Goal: Task Accomplishment & Management: Manage account settings

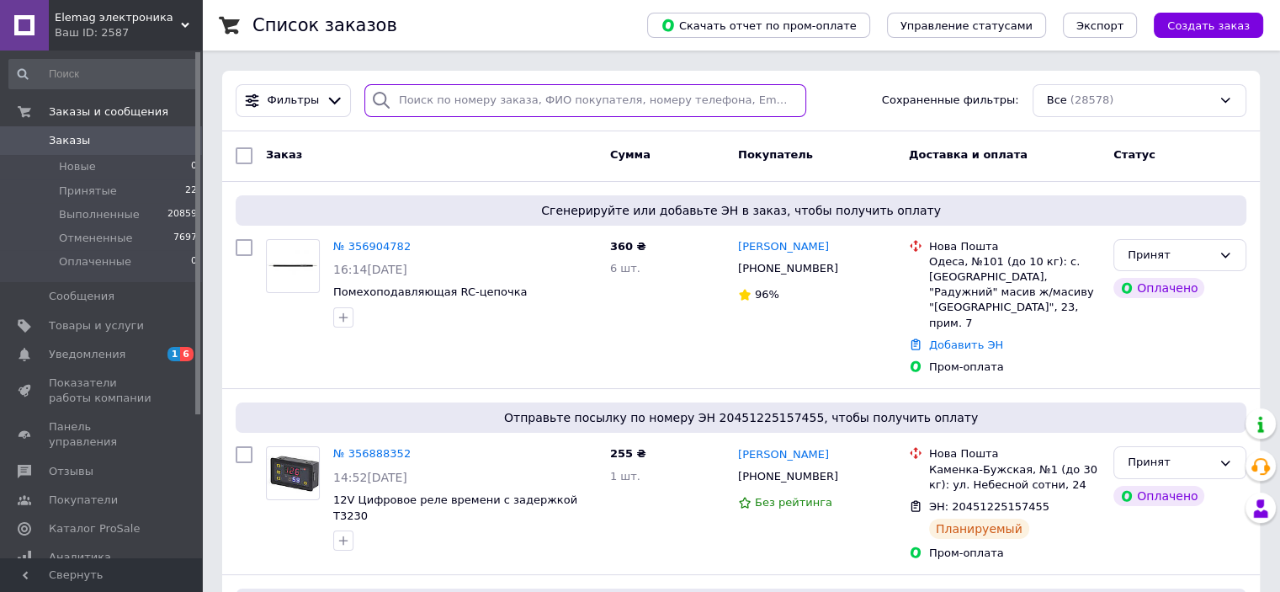
click at [431, 98] on input "search" at bounding box center [585, 100] width 442 height 33
paste input "356776465"
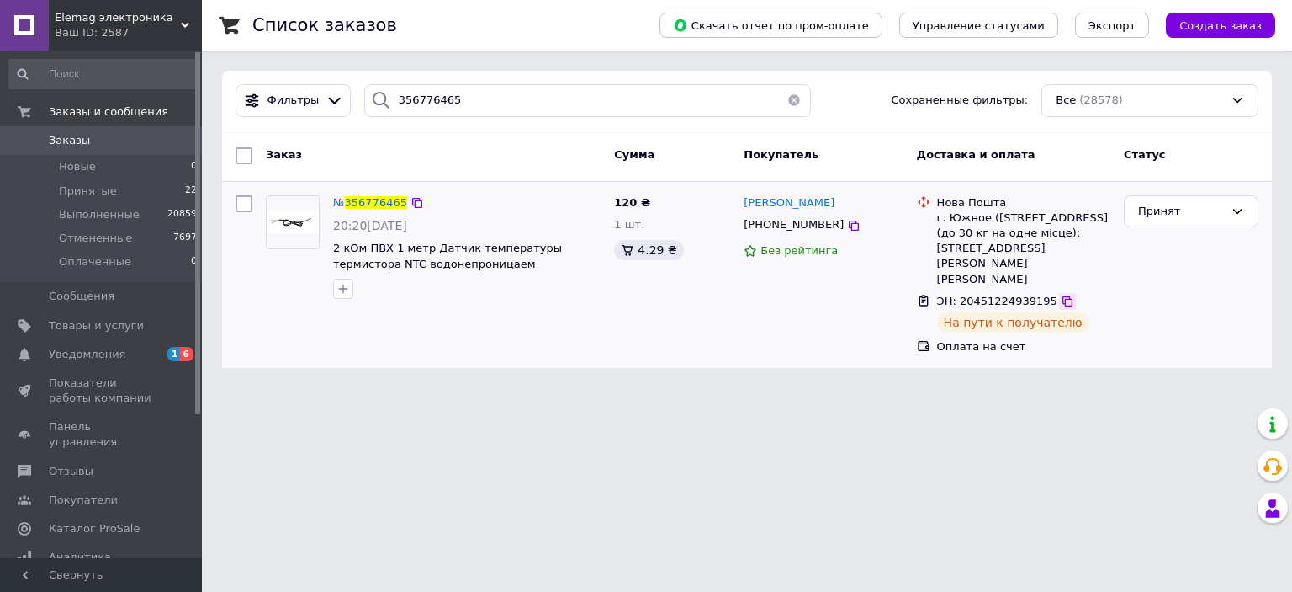
click at [1061, 294] on icon at bounding box center [1067, 300] width 13 height 13
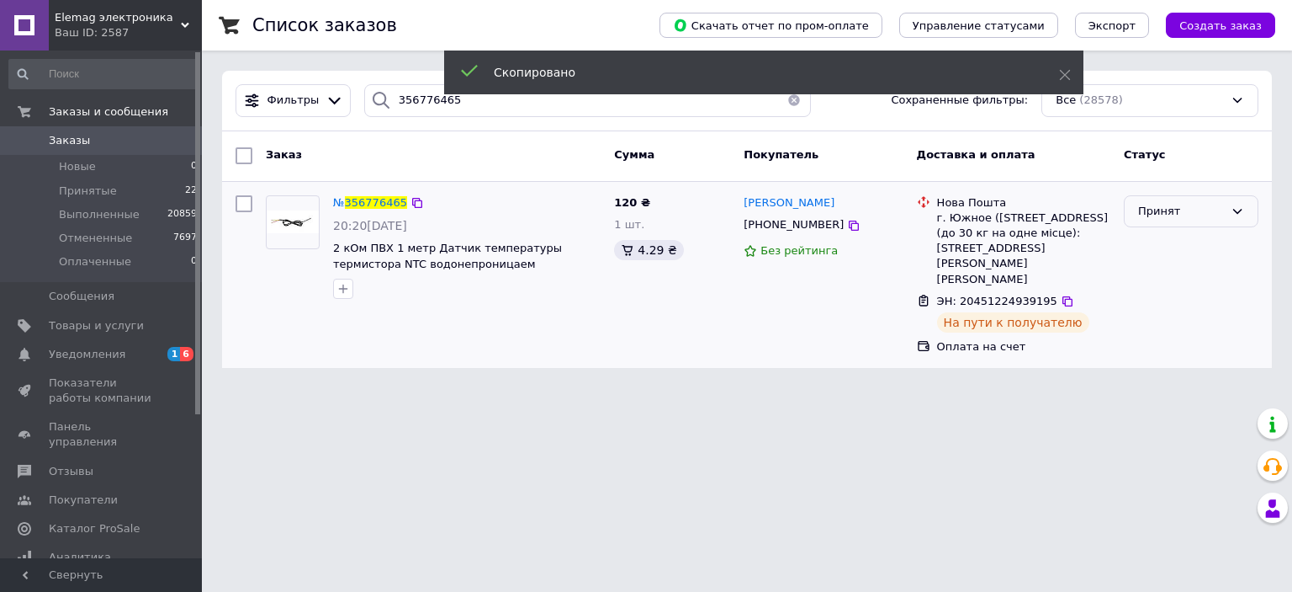
click at [1158, 210] on div "Принят" at bounding box center [1181, 212] width 86 height 18
click at [1174, 245] on li "Выполнен" at bounding box center [1191, 246] width 133 height 31
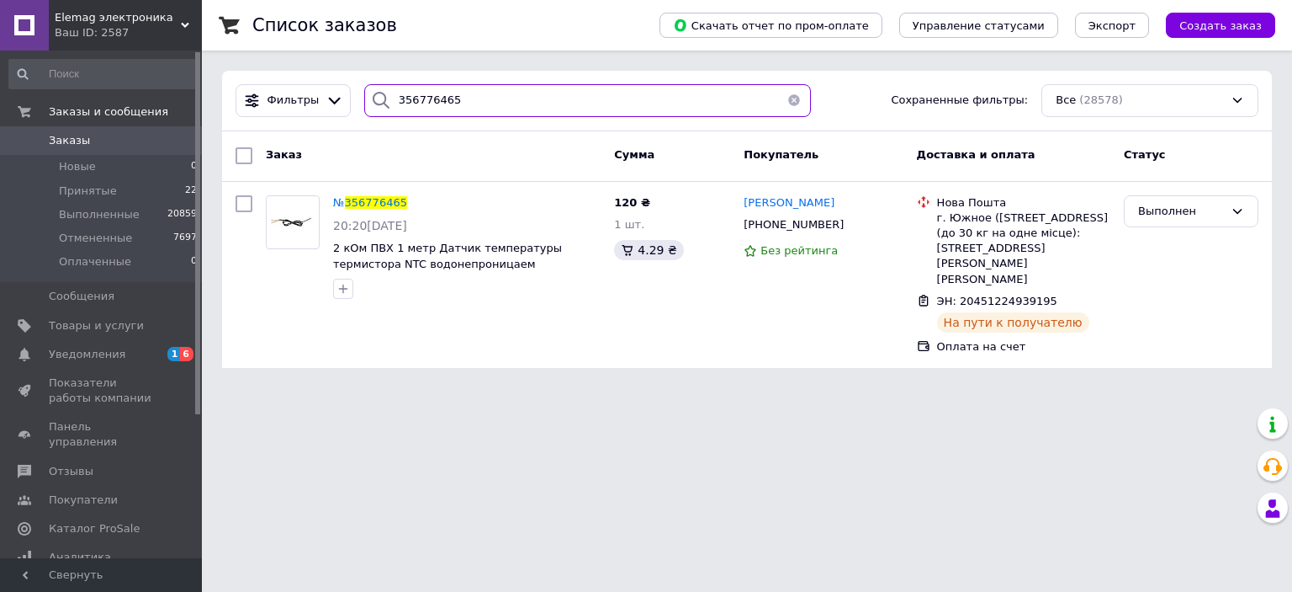
drag, startPoint x: 455, startPoint y: 97, endPoint x: 358, endPoint y: 96, distance: 97.6
click at [364, 96] on div "356776465" at bounding box center [588, 100] width 448 height 33
paste input "822370"
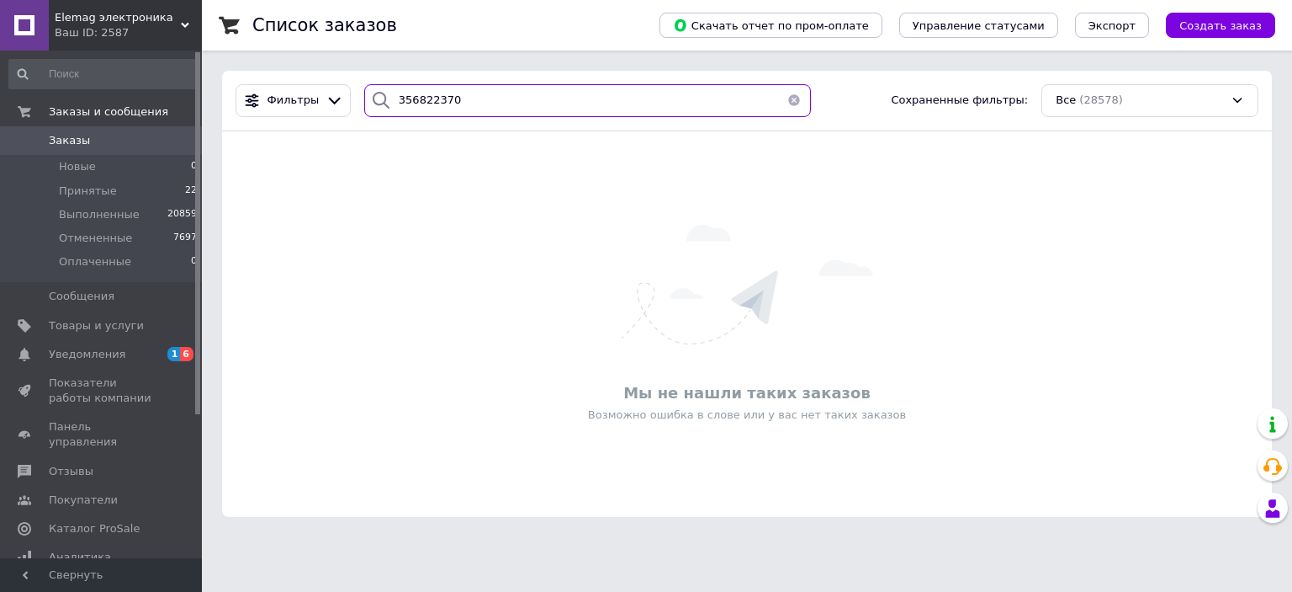
drag, startPoint x: 471, startPoint y: 105, endPoint x: 354, endPoint y: 100, distance: 117.1
click at [358, 100] on div "356822370" at bounding box center [588, 100] width 461 height 33
paste input "4382"
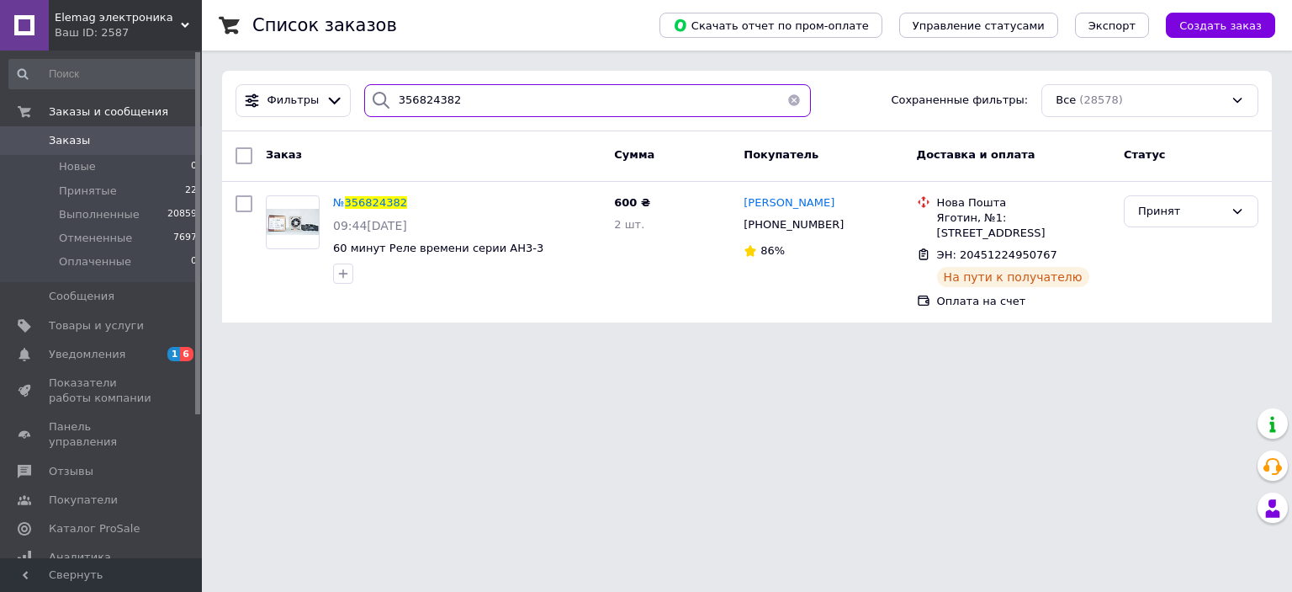
type input "356824382"
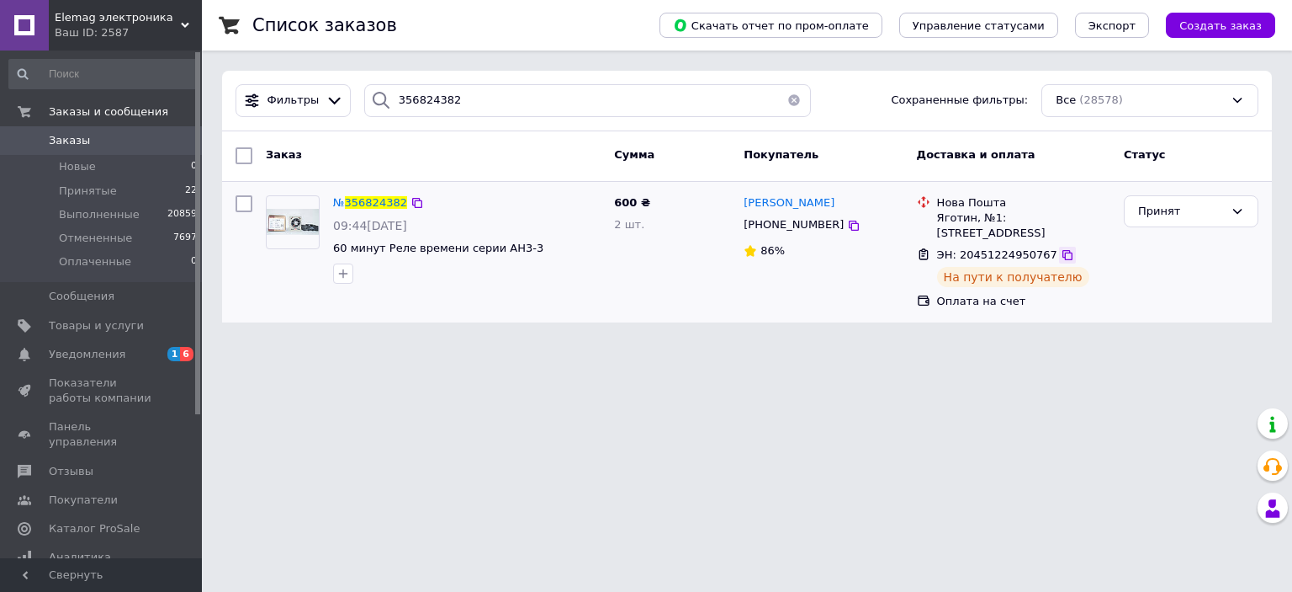
click at [1063, 250] on icon at bounding box center [1068, 255] width 10 height 10
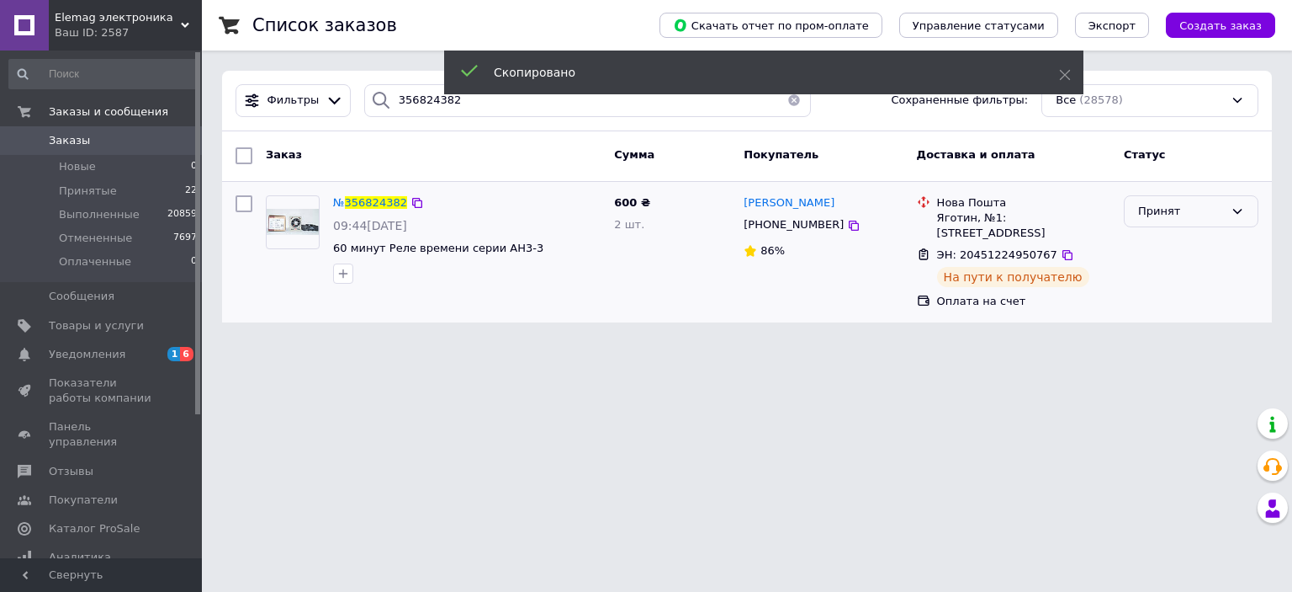
click at [1158, 213] on div "Принят" at bounding box center [1181, 212] width 86 height 18
click at [1158, 239] on li "Выполнен" at bounding box center [1191, 246] width 133 height 31
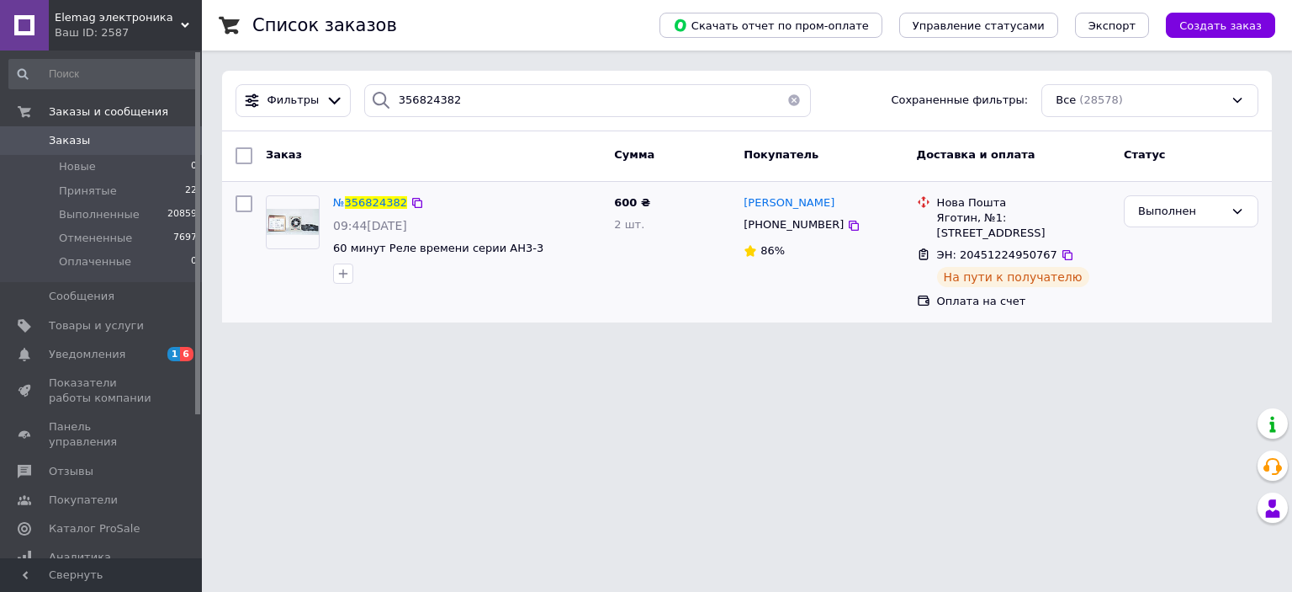
click at [77, 139] on span "Заказы" at bounding box center [69, 140] width 41 height 15
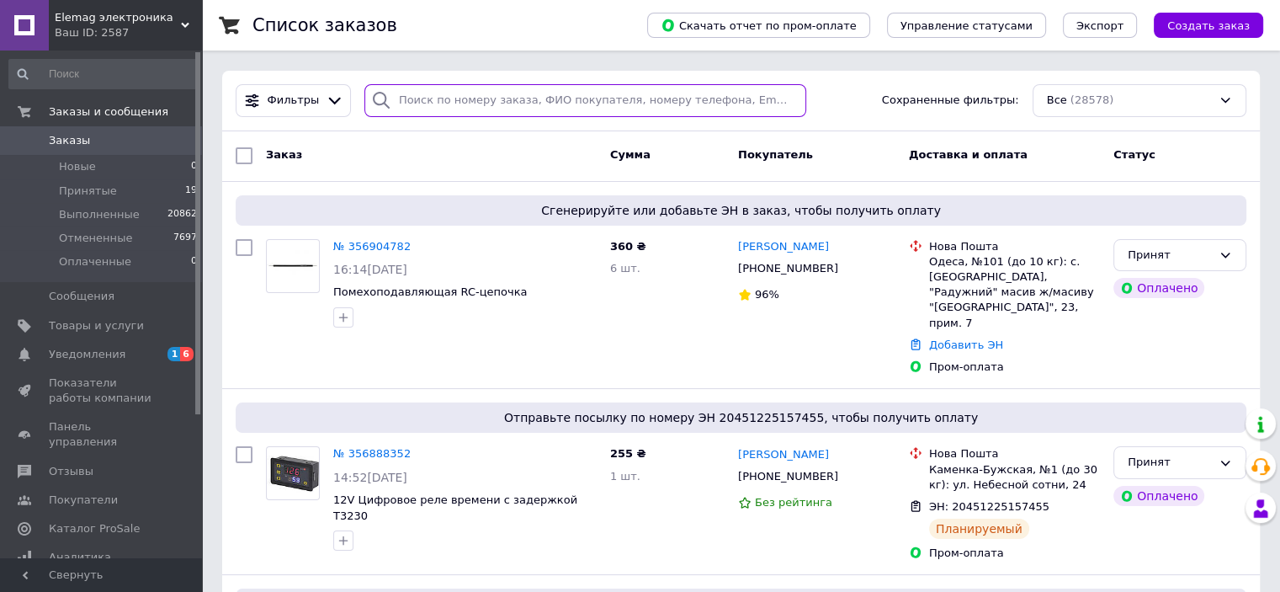
click at [460, 103] on input "search" at bounding box center [585, 100] width 442 height 33
paste input "356826472"
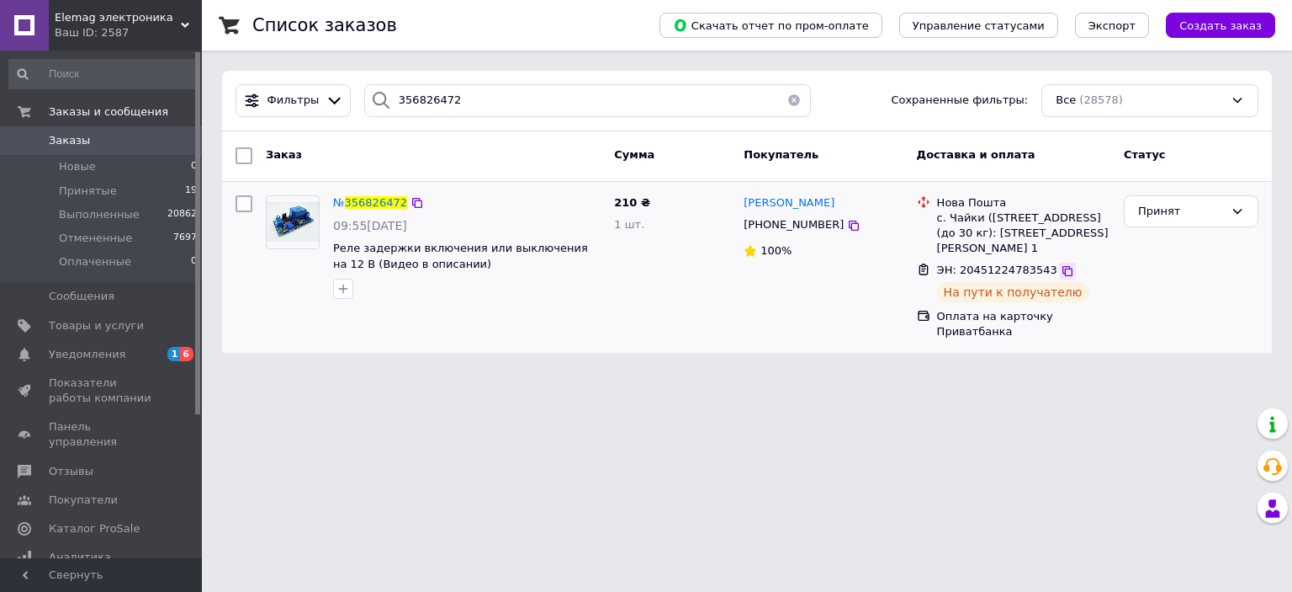
click at [1063, 268] on icon at bounding box center [1068, 271] width 10 height 10
click at [1061, 268] on icon at bounding box center [1067, 270] width 13 height 13
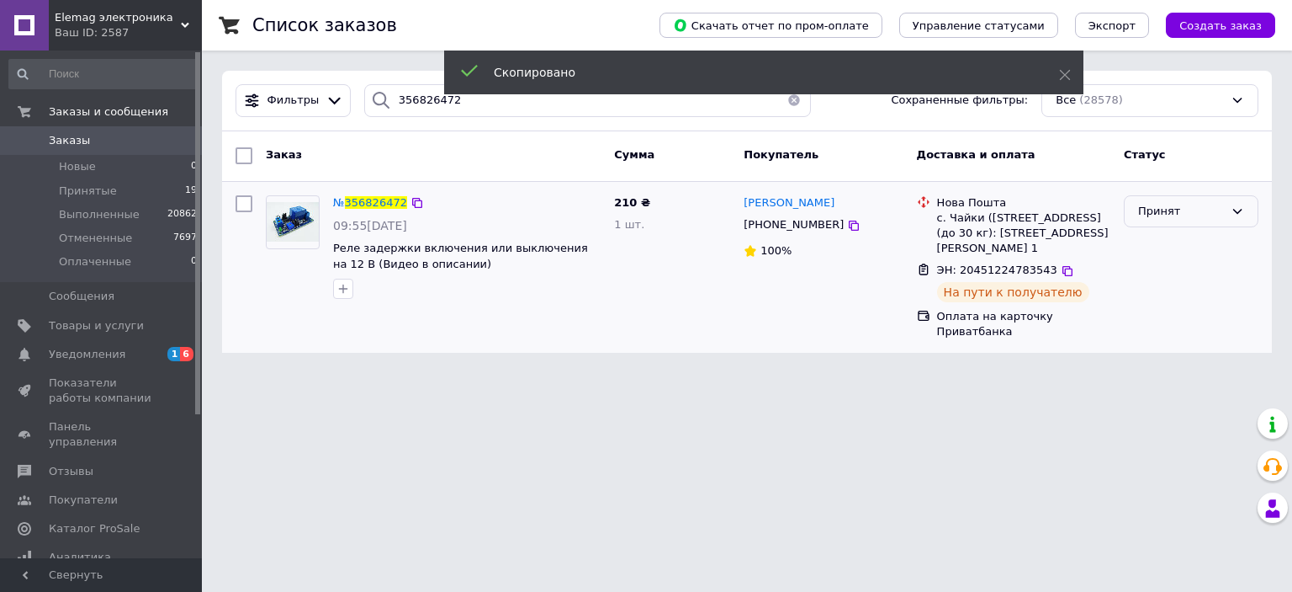
click at [1148, 205] on div "Принят" at bounding box center [1181, 212] width 86 height 18
click at [1154, 241] on li "Выполнен" at bounding box center [1191, 246] width 133 height 31
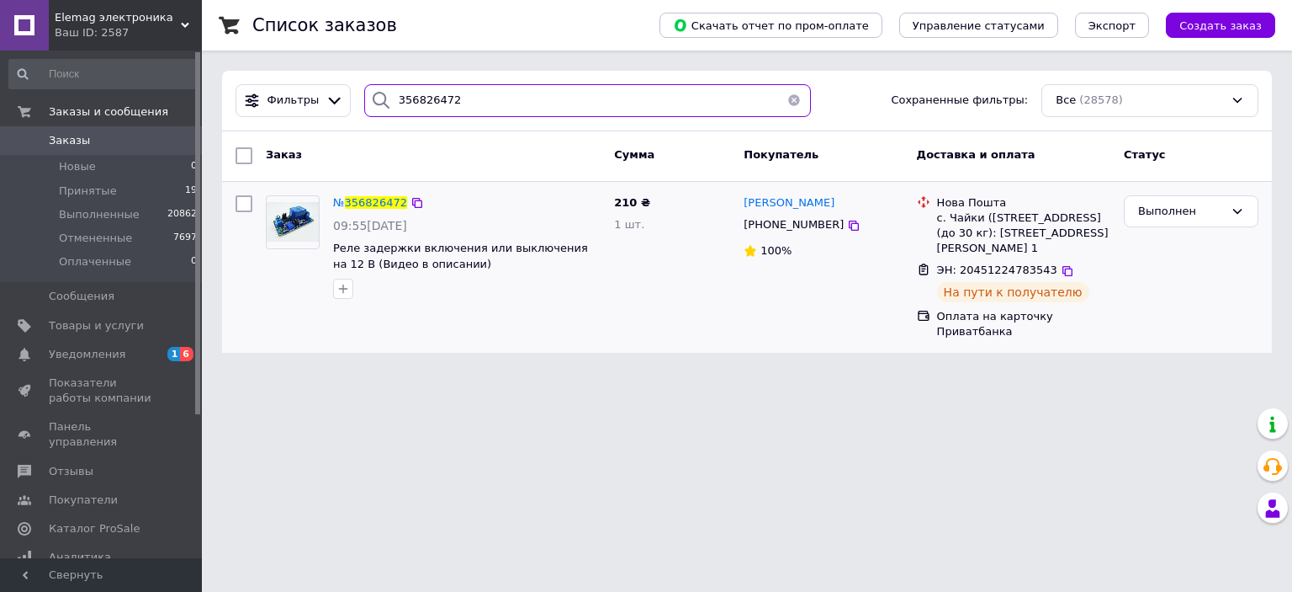
drag, startPoint x: 461, startPoint y: 103, endPoint x: 384, endPoint y: 100, distance: 77.5
click at [384, 100] on div "356826472" at bounding box center [588, 100] width 448 height 33
paste input "356839497"
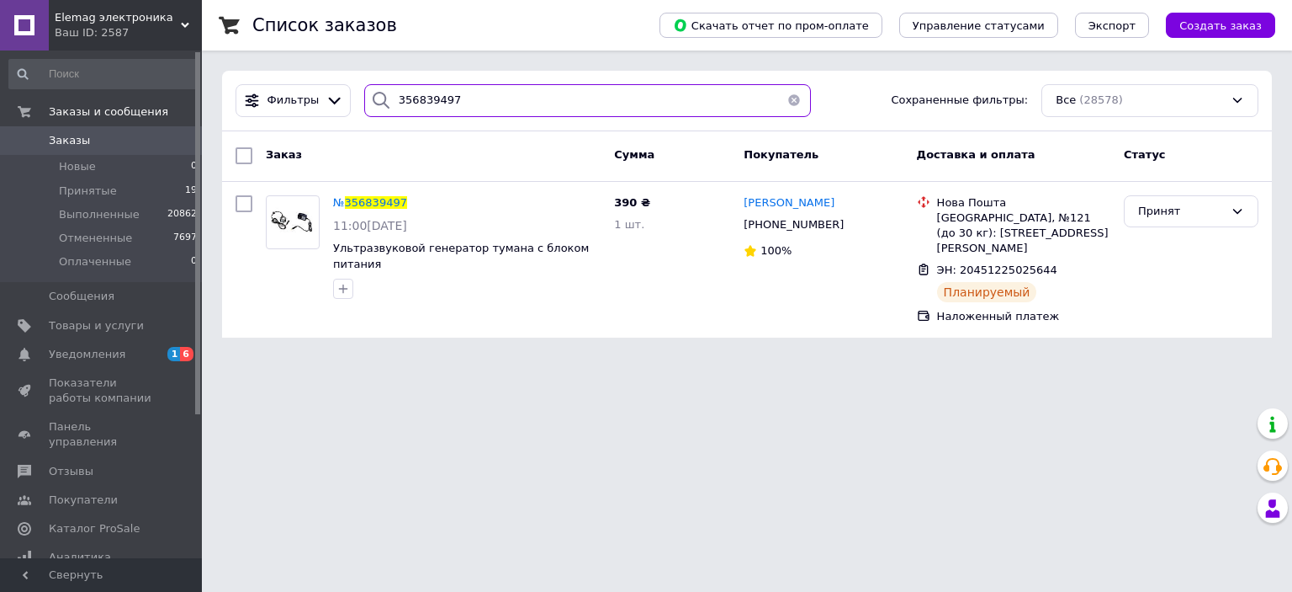
type input "356839497"
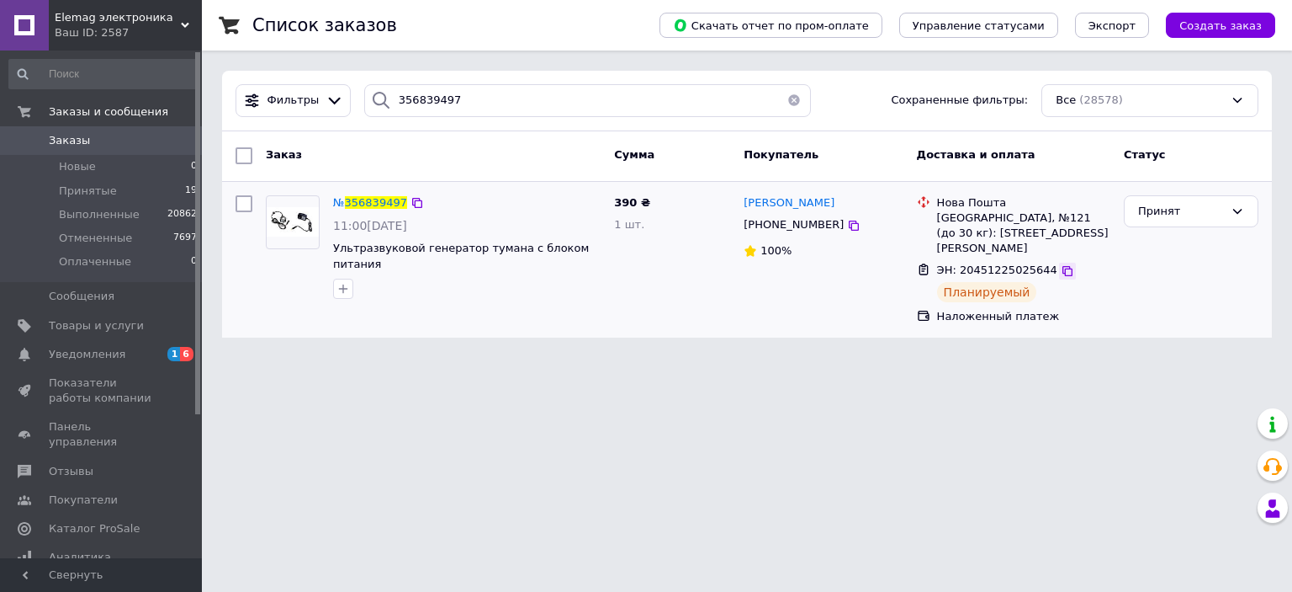
click at [1061, 264] on icon at bounding box center [1067, 270] width 13 height 13
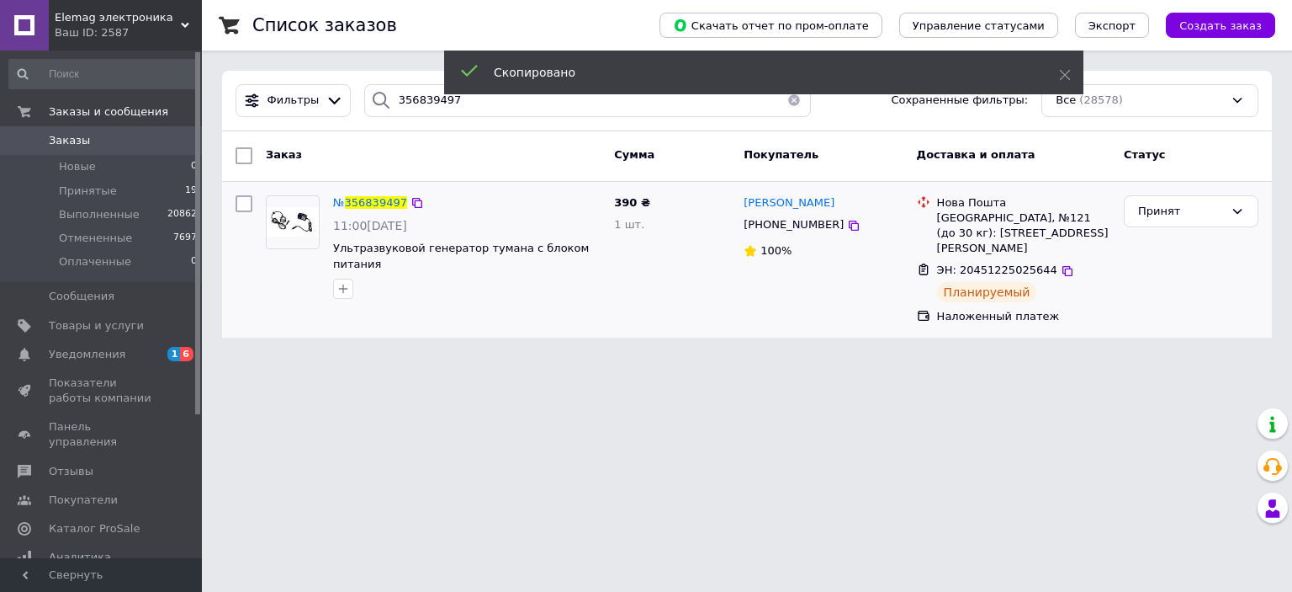
click at [286, 211] on img at bounding box center [293, 221] width 52 height 29
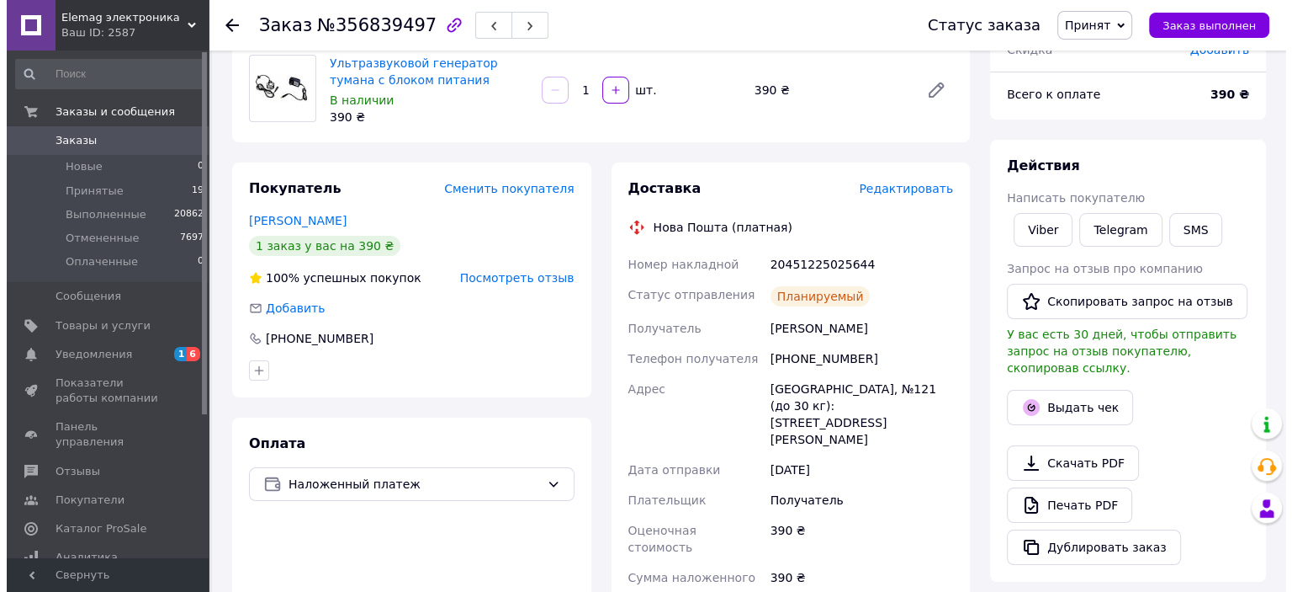
scroll to position [168, 0]
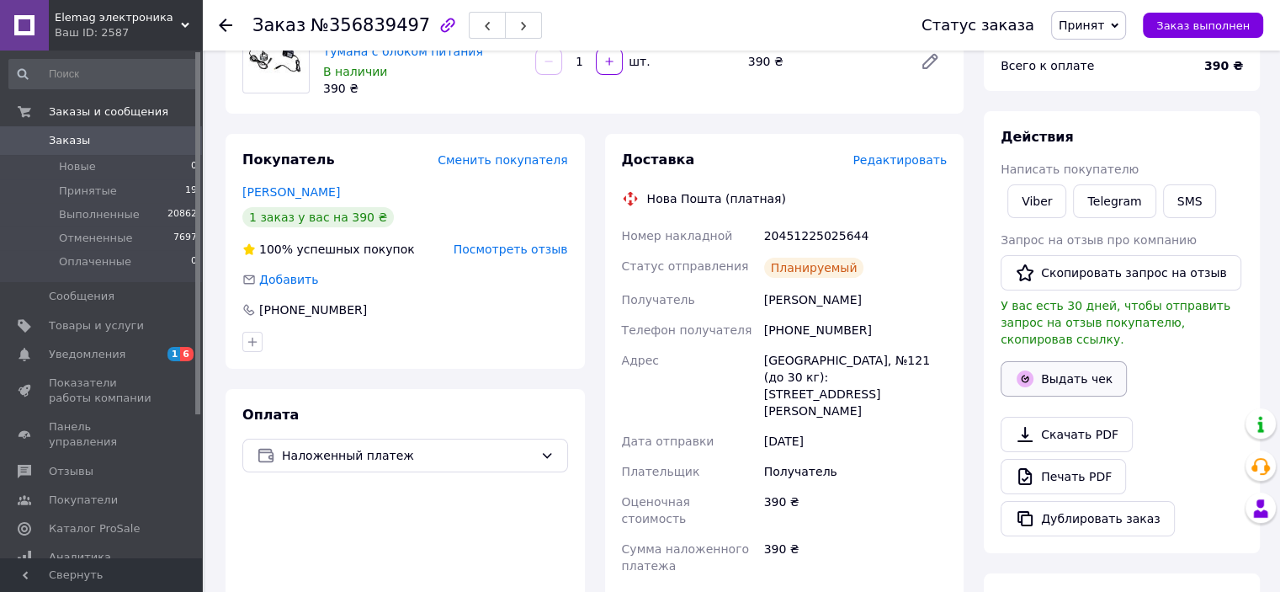
click at [1053, 365] on button "Выдать чек" at bounding box center [1063, 378] width 126 height 35
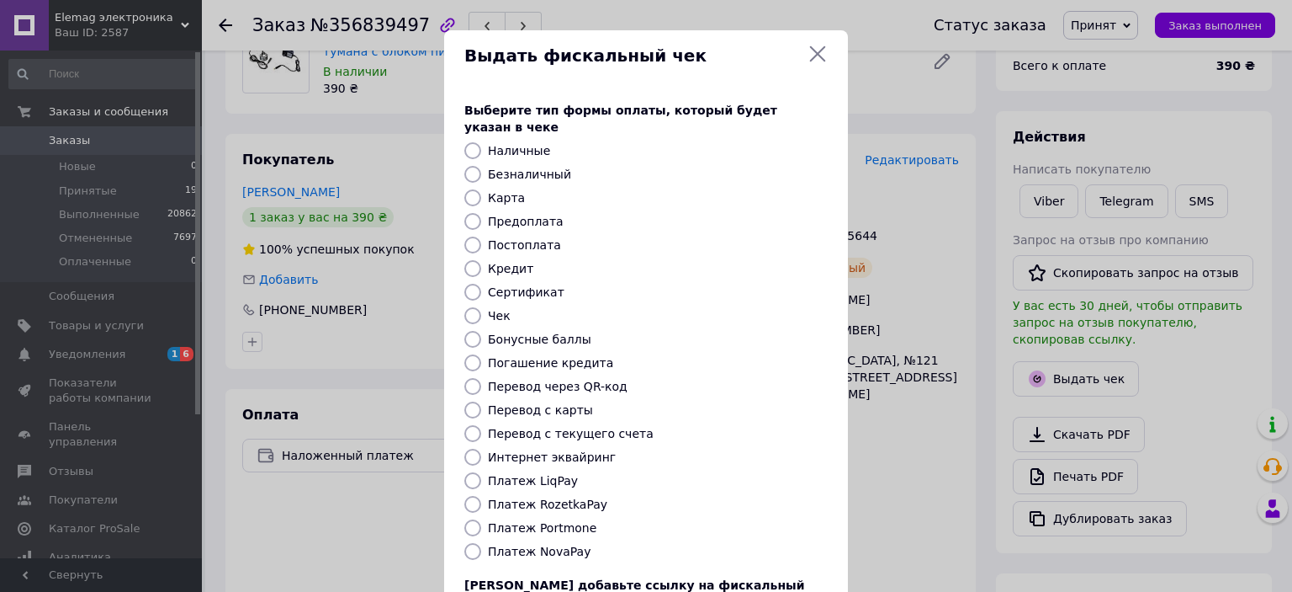
click at [546, 544] on label "Платеж NovaPay" at bounding box center [539, 550] width 103 height 13
click at [481, 543] on input "Платеж NovaPay" at bounding box center [472, 551] width 17 height 17
radio input "true"
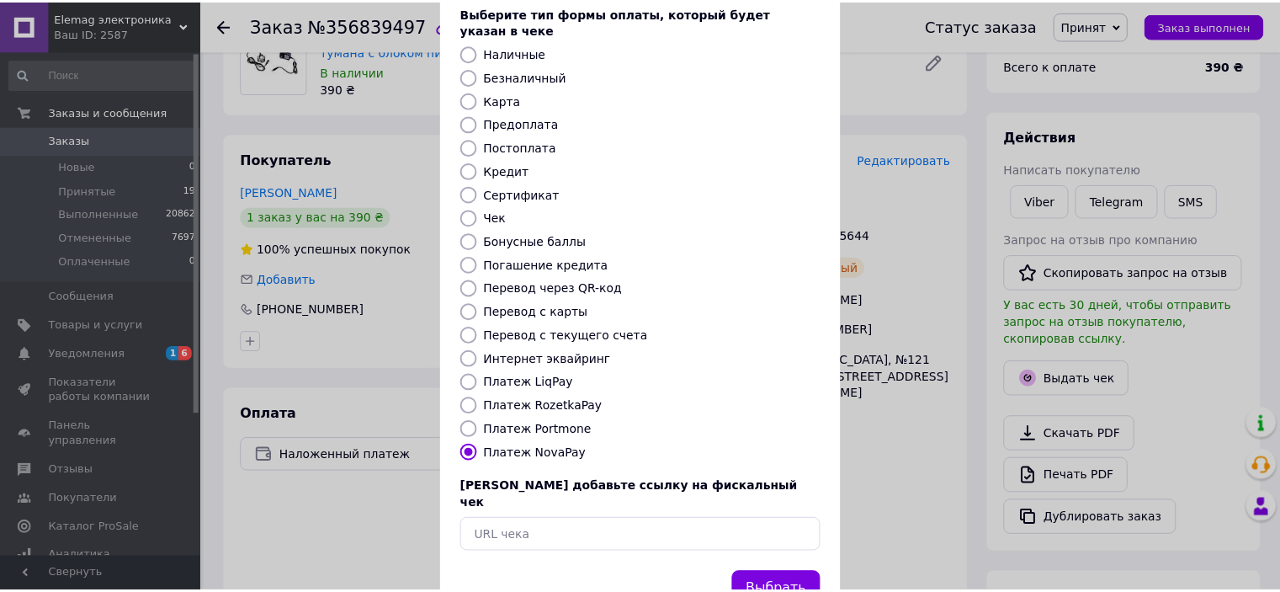
scroll to position [130, 0]
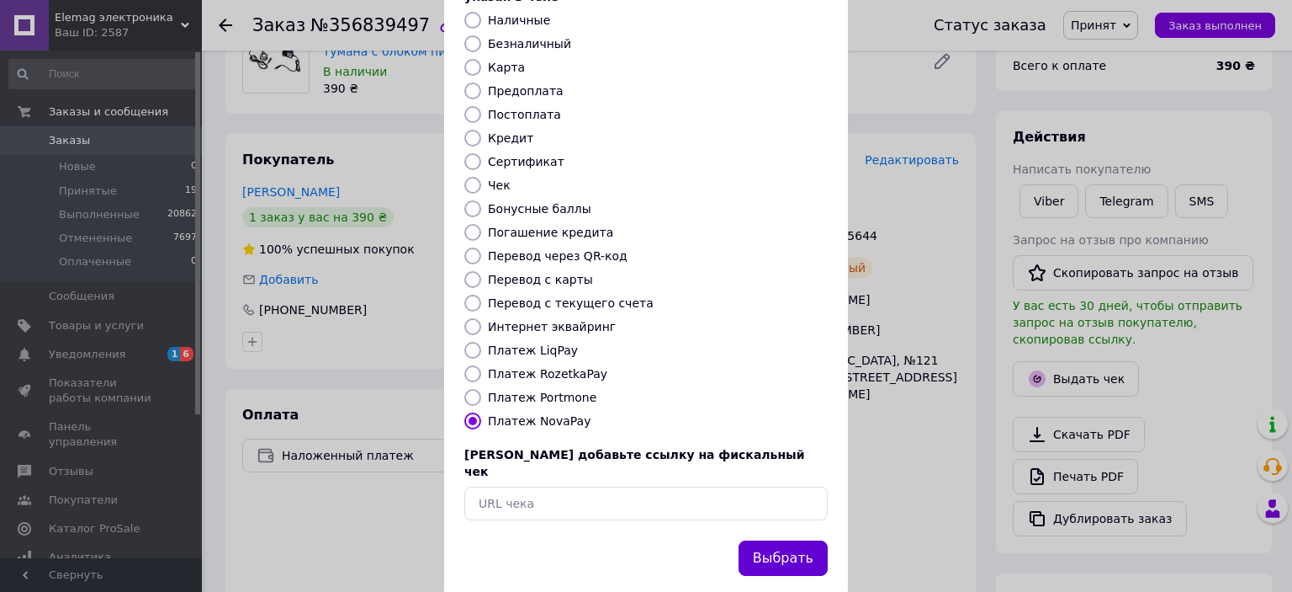
click at [795, 540] on button "Выбрать" at bounding box center [783, 558] width 89 height 36
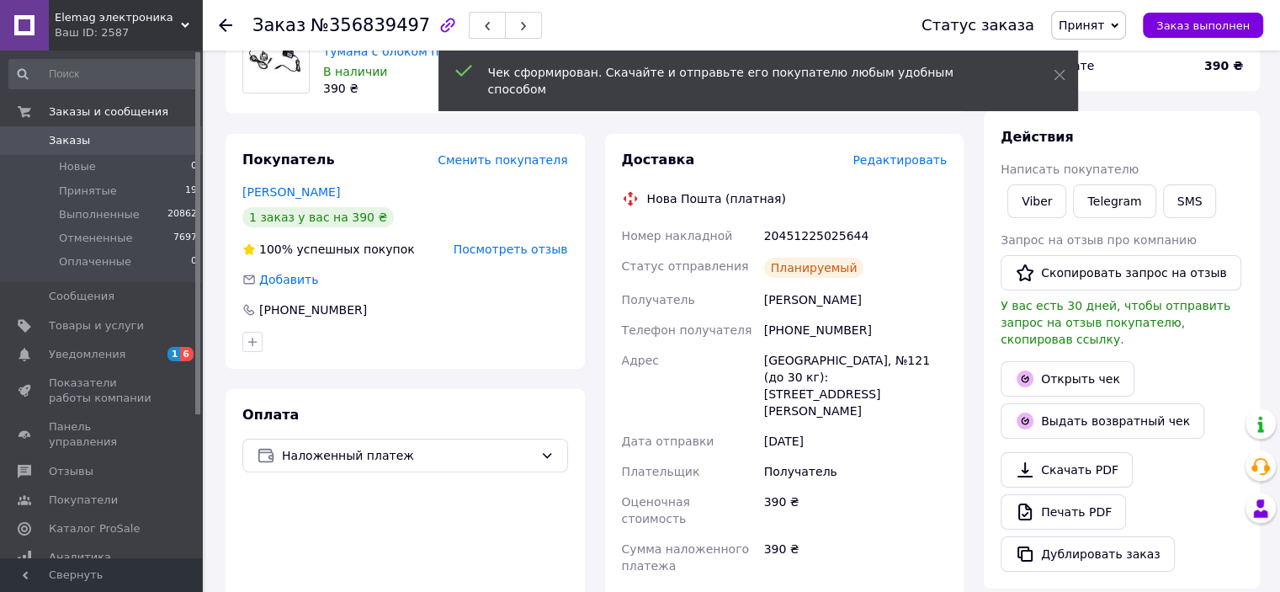
click at [1101, 29] on span "Принят" at bounding box center [1080, 25] width 45 height 13
click at [1112, 56] on li "Выполнен" at bounding box center [1096, 58] width 89 height 25
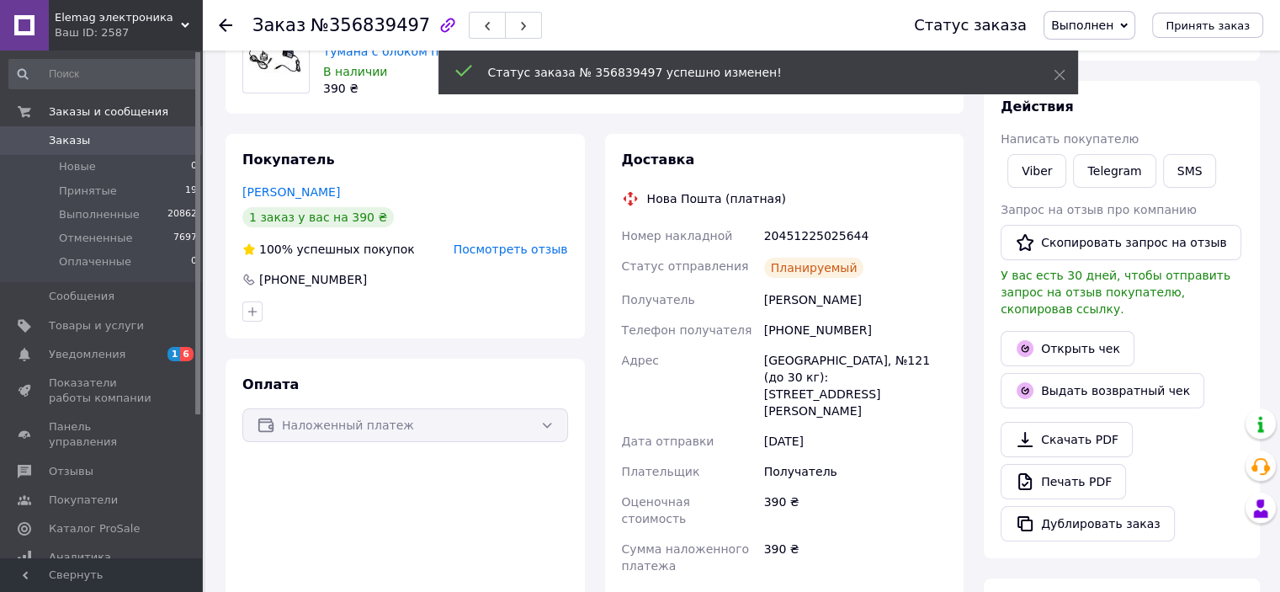
click at [70, 143] on span "Заказы" at bounding box center [69, 140] width 41 height 15
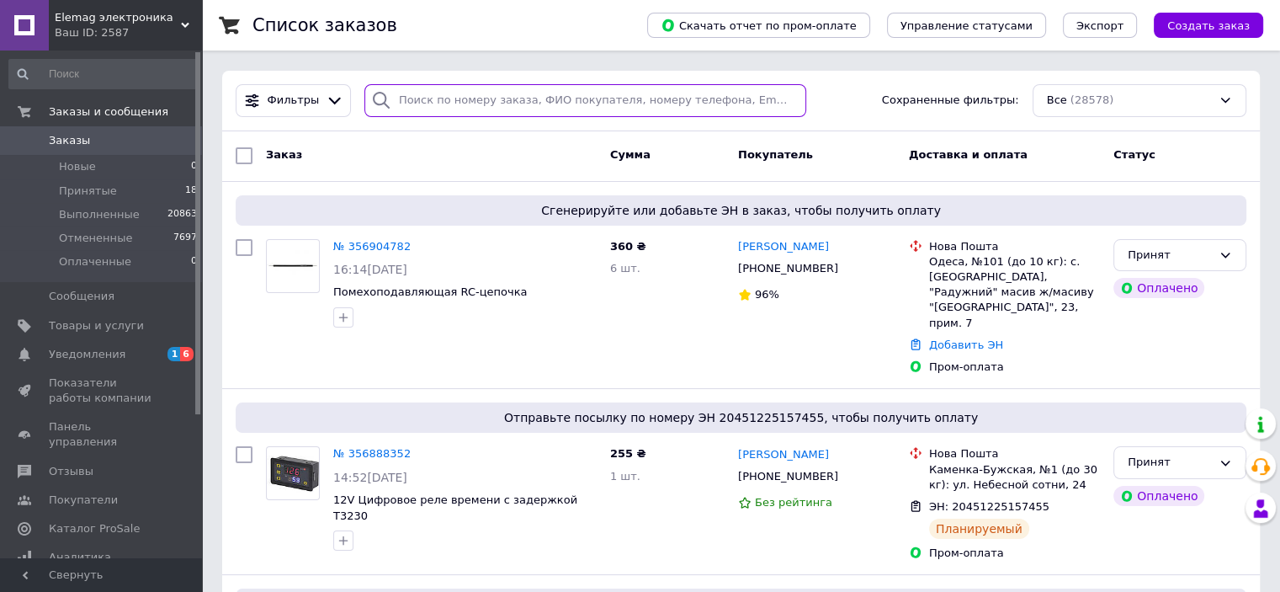
click at [440, 100] on input "search" at bounding box center [585, 100] width 442 height 33
paste input "356787669"
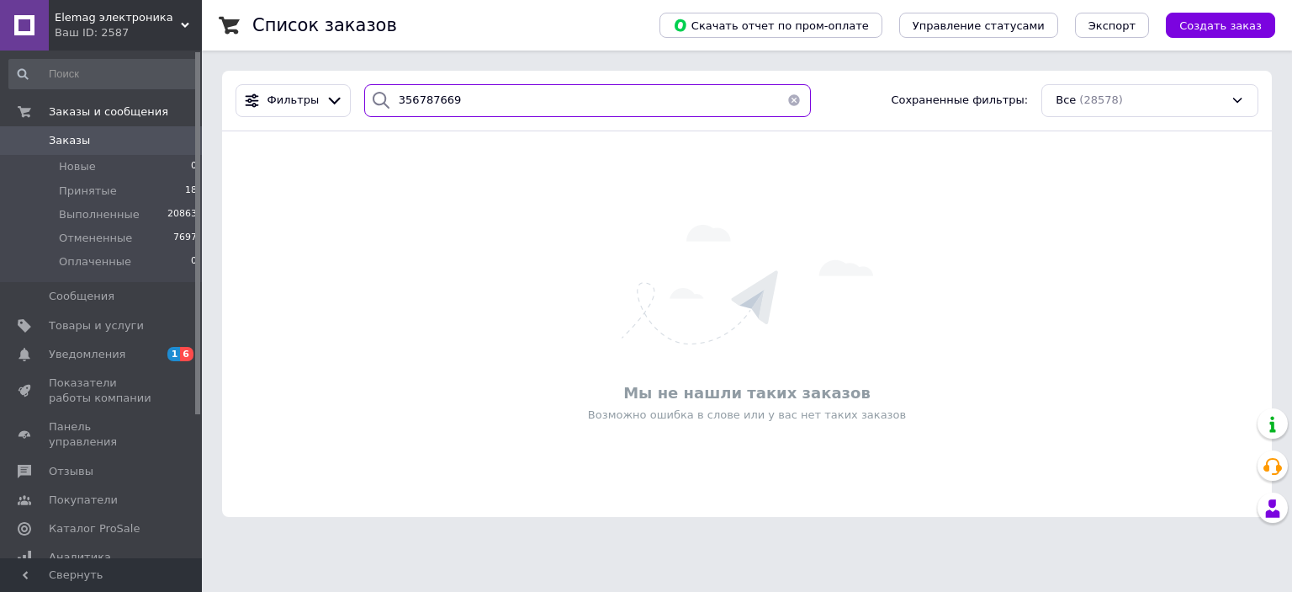
drag, startPoint x: 422, startPoint y: 102, endPoint x: 357, endPoint y: 107, distance: 65.8
click at [364, 107] on div "356787669" at bounding box center [588, 100] width 448 height 33
paste input "37902"
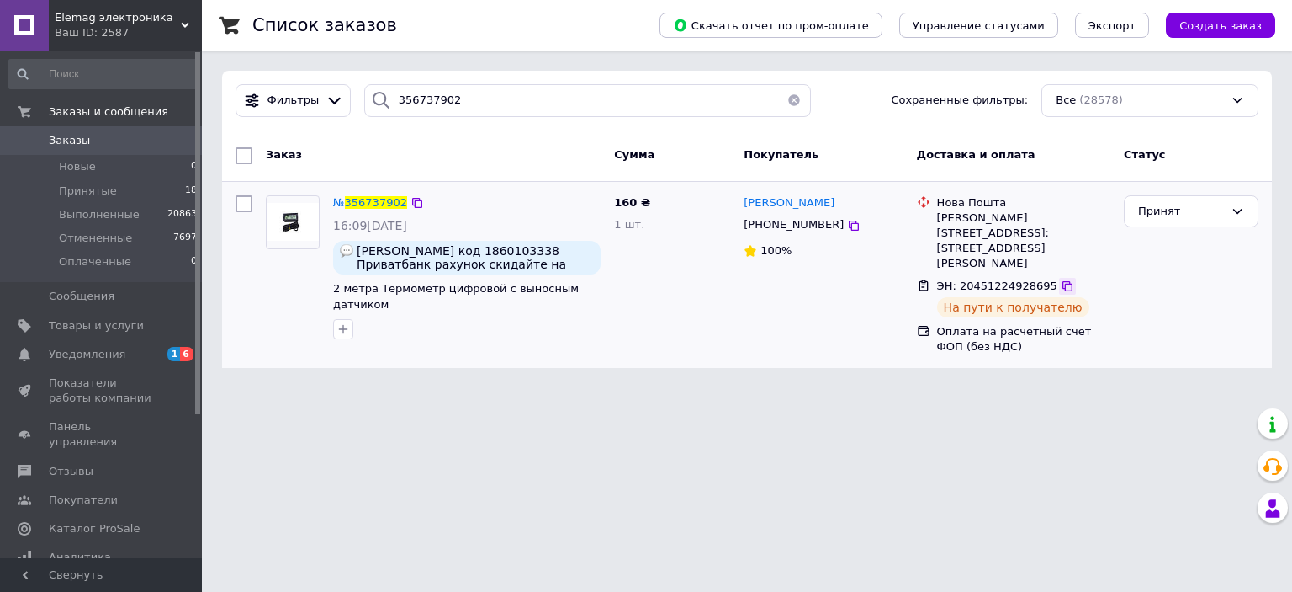
click at [1061, 279] on icon at bounding box center [1067, 285] width 13 height 13
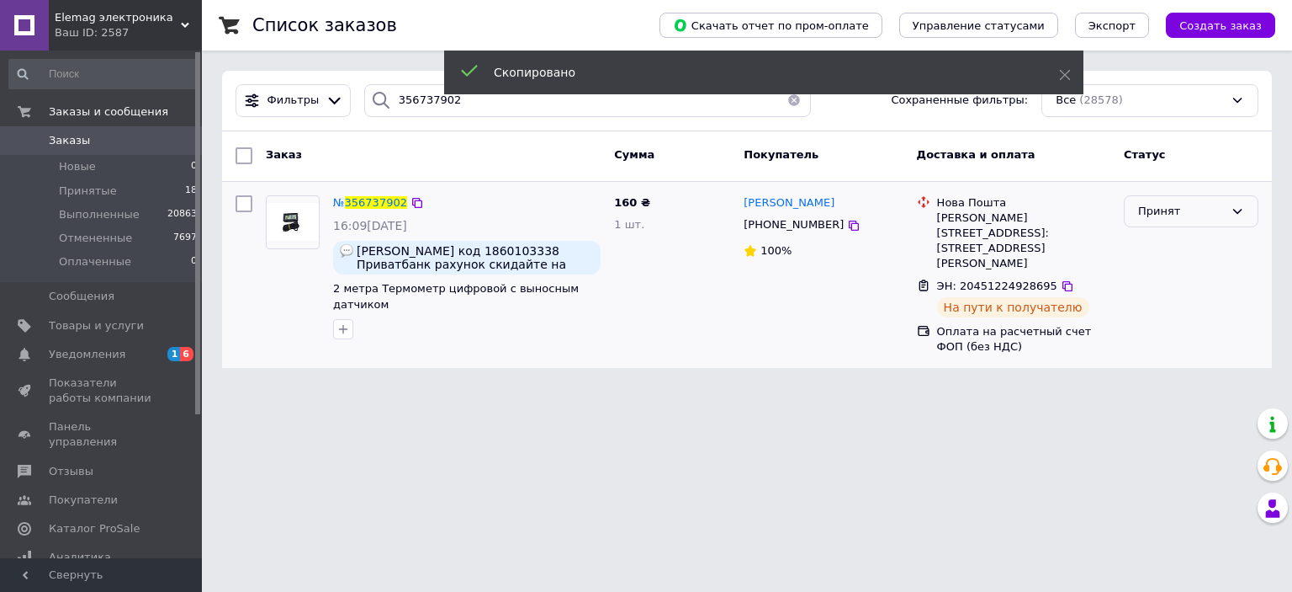
click at [1158, 211] on div "Принят" at bounding box center [1181, 212] width 86 height 18
click at [1151, 238] on li "Выполнен" at bounding box center [1191, 246] width 133 height 31
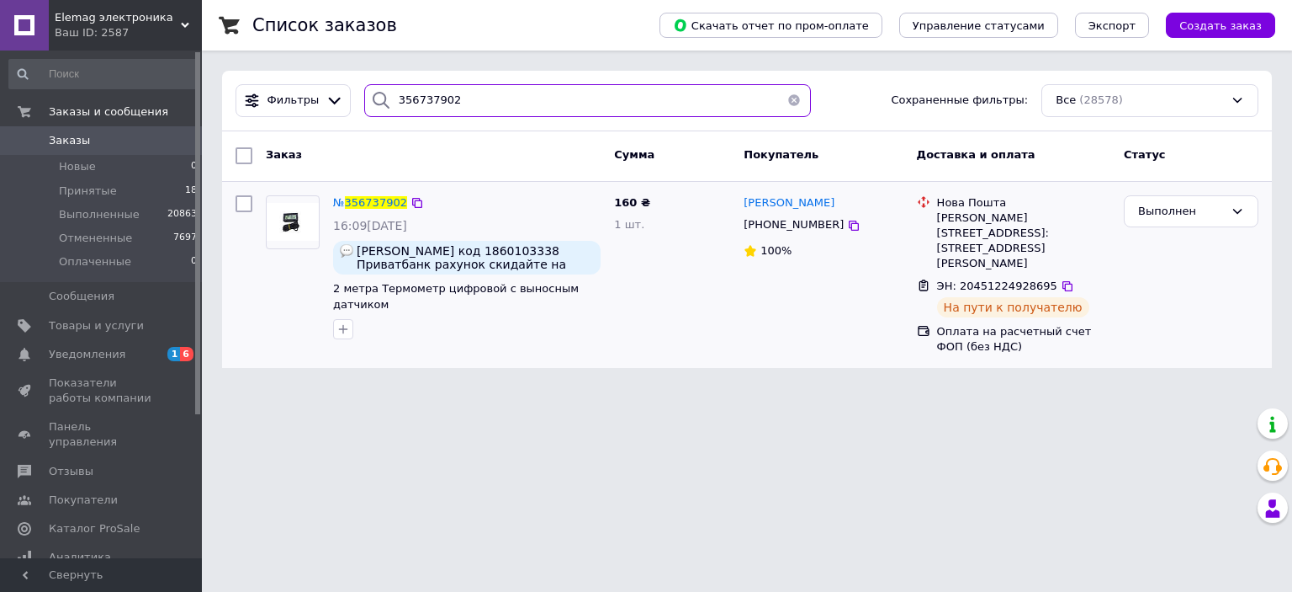
drag, startPoint x: 451, startPoint y: 97, endPoint x: 377, endPoint y: 102, distance: 74.2
click at [377, 102] on div "356737902" at bounding box center [588, 100] width 448 height 33
paste input "86609"
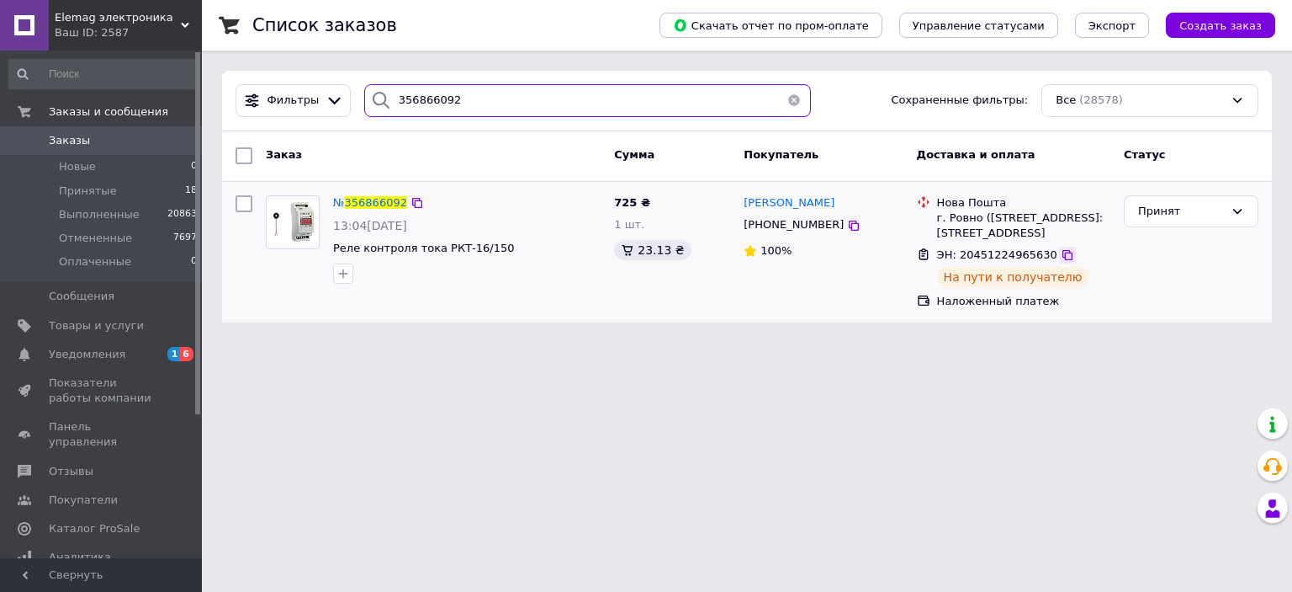
type input "356866092"
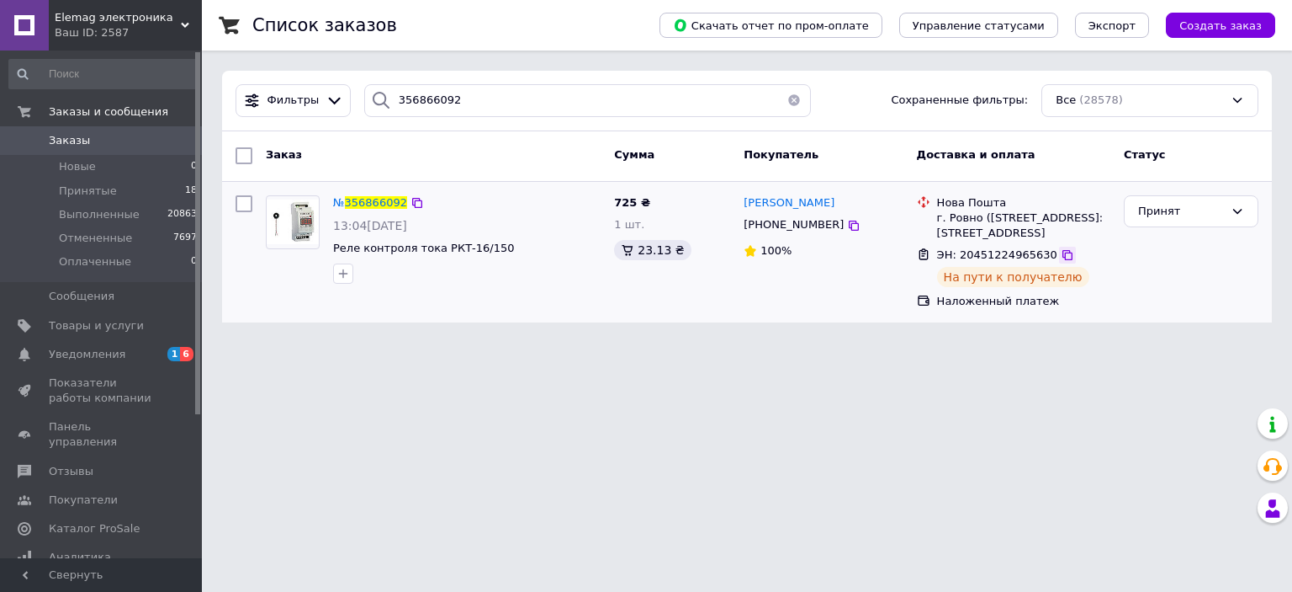
click at [1061, 249] on icon at bounding box center [1067, 254] width 13 height 13
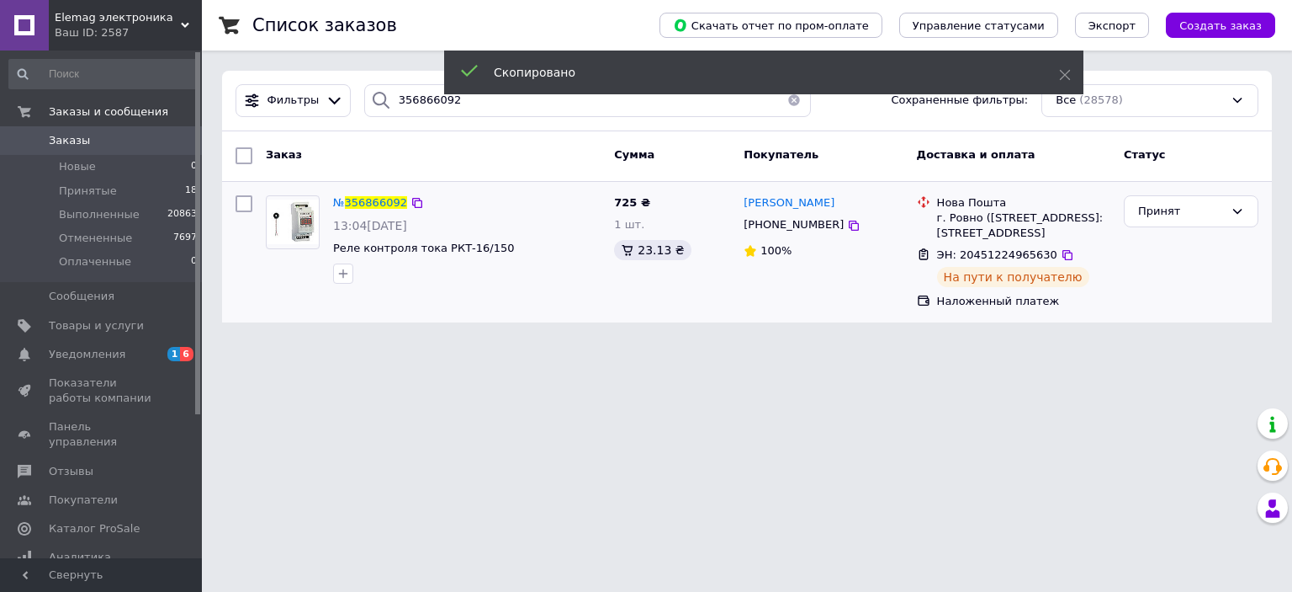
click at [301, 212] on img at bounding box center [293, 221] width 52 height 45
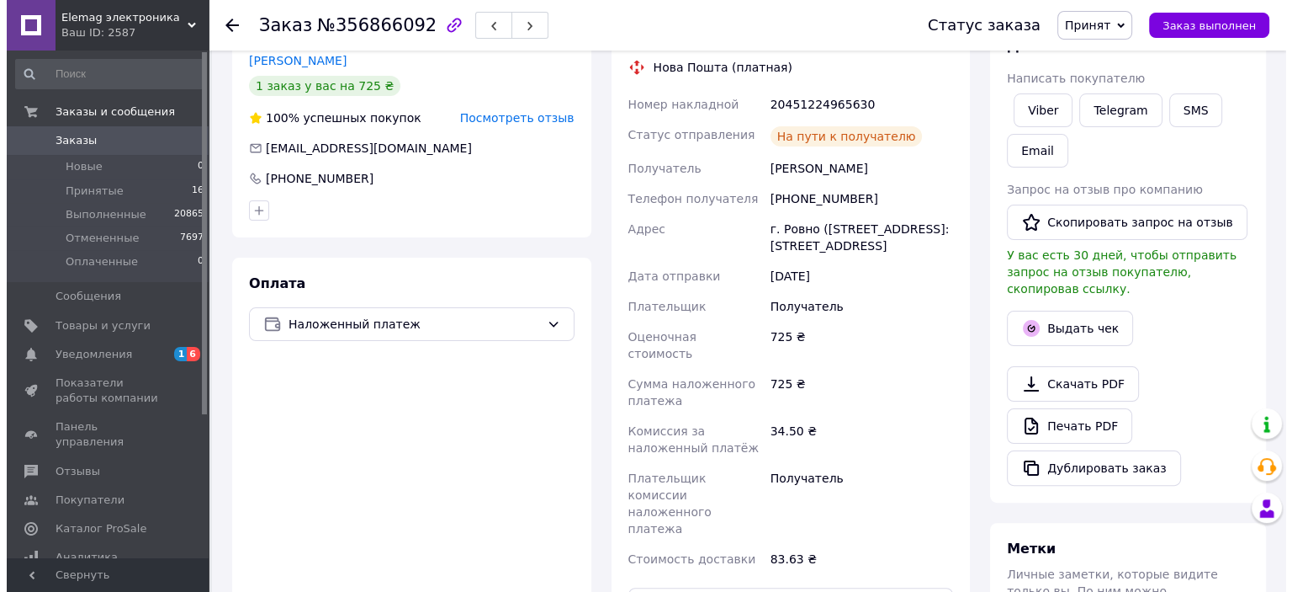
scroll to position [337, 0]
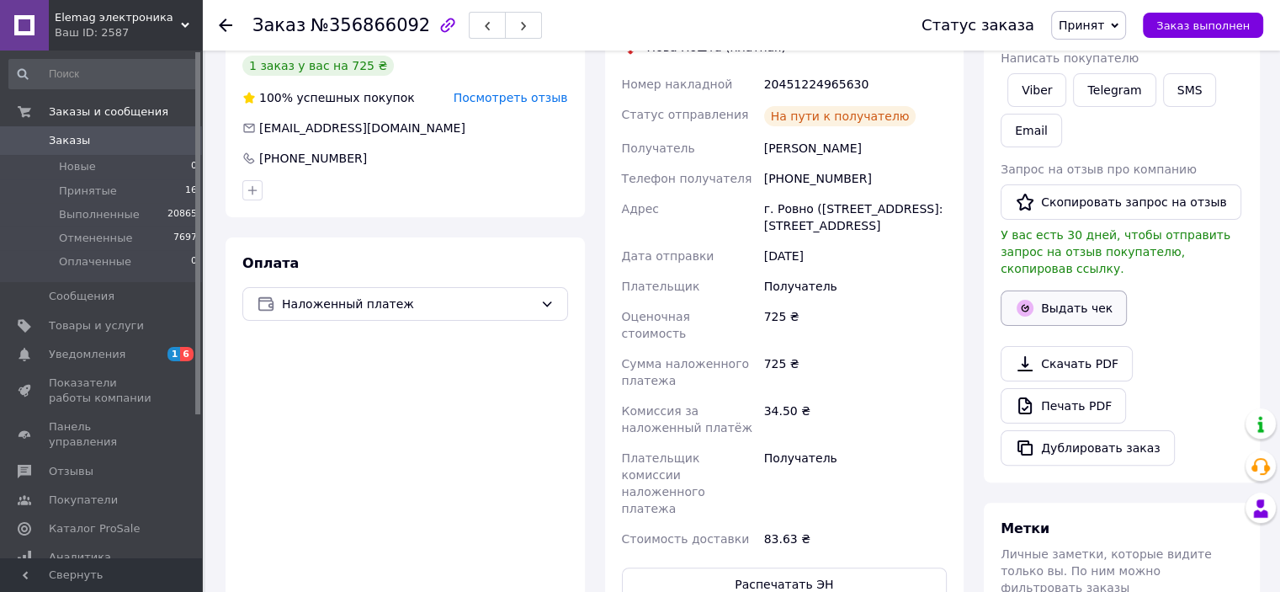
click at [1029, 300] on icon "button" at bounding box center [1024, 308] width 17 height 17
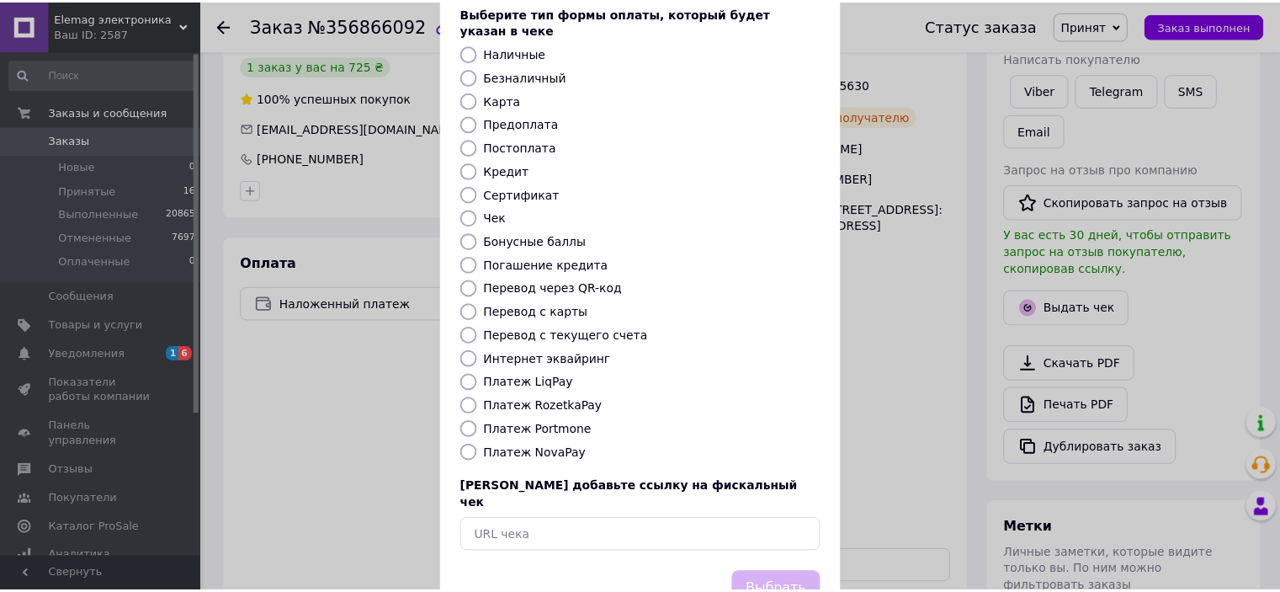
scroll to position [130, 0]
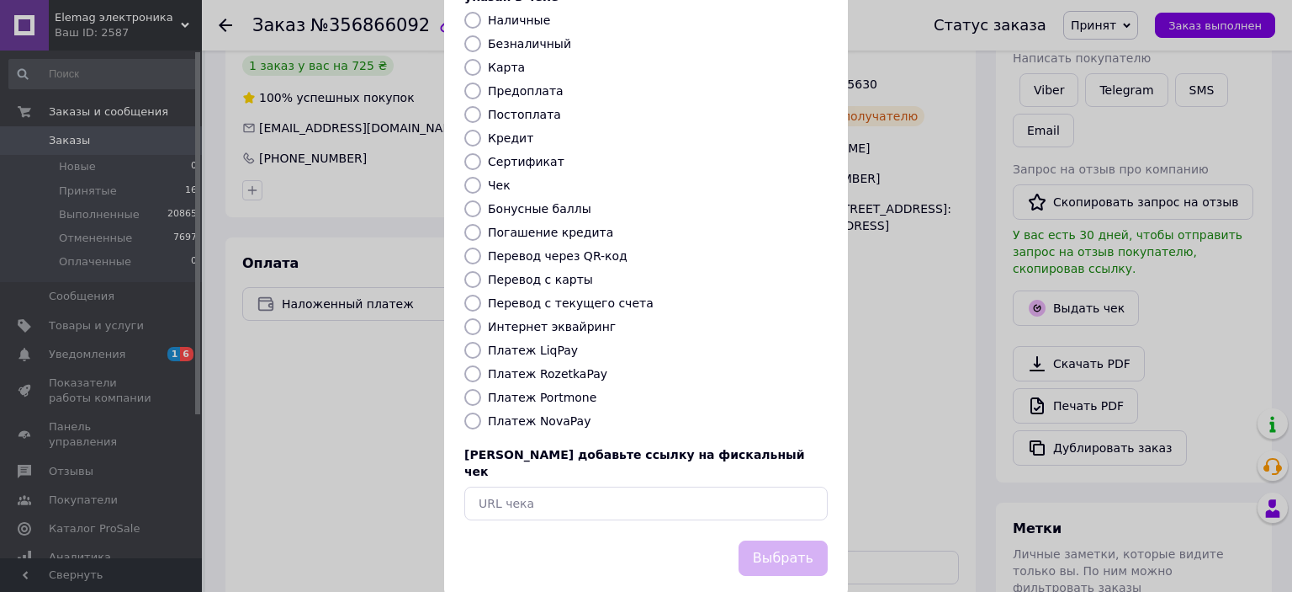
click at [496, 414] on label "Платеж NovaPay" at bounding box center [539, 420] width 103 height 13
click at [481, 412] on input "Платеж NovaPay" at bounding box center [472, 420] width 17 height 17
radio input "true"
click at [774, 540] on button "Выбрать" at bounding box center [783, 558] width 89 height 36
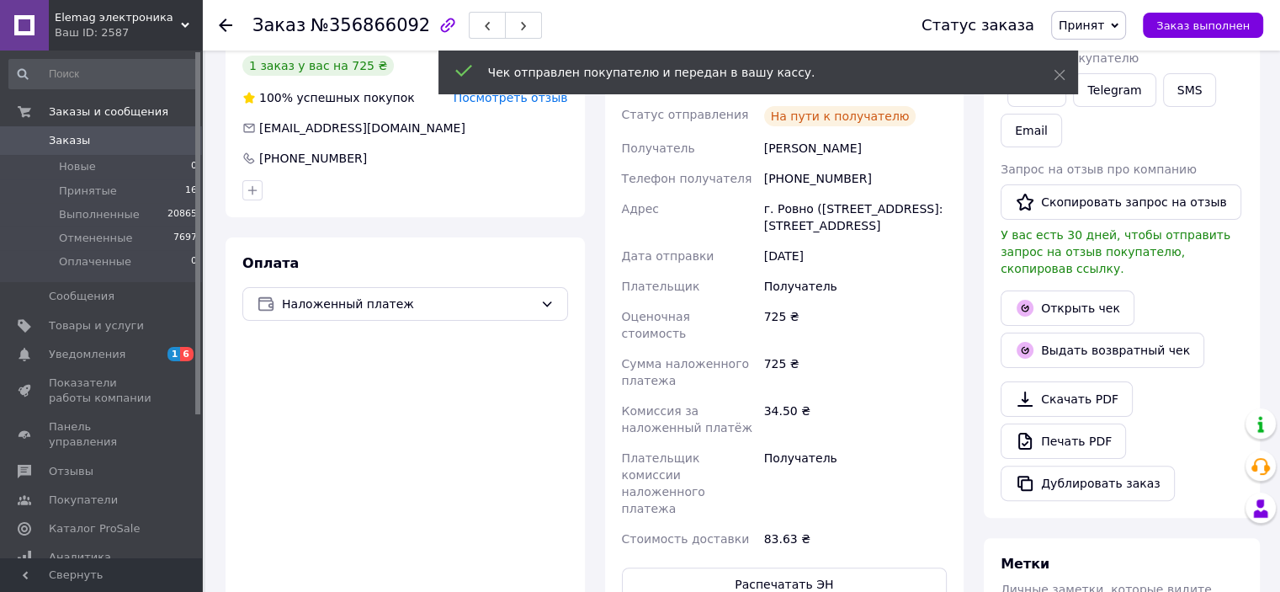
click at [1098, 24] on span "Принят" at bounding box center [1080, 25] width 45 height 13
click at [1107, 56] on li "Выполнен" at bounding box center [1096, 58] width 89 height 25
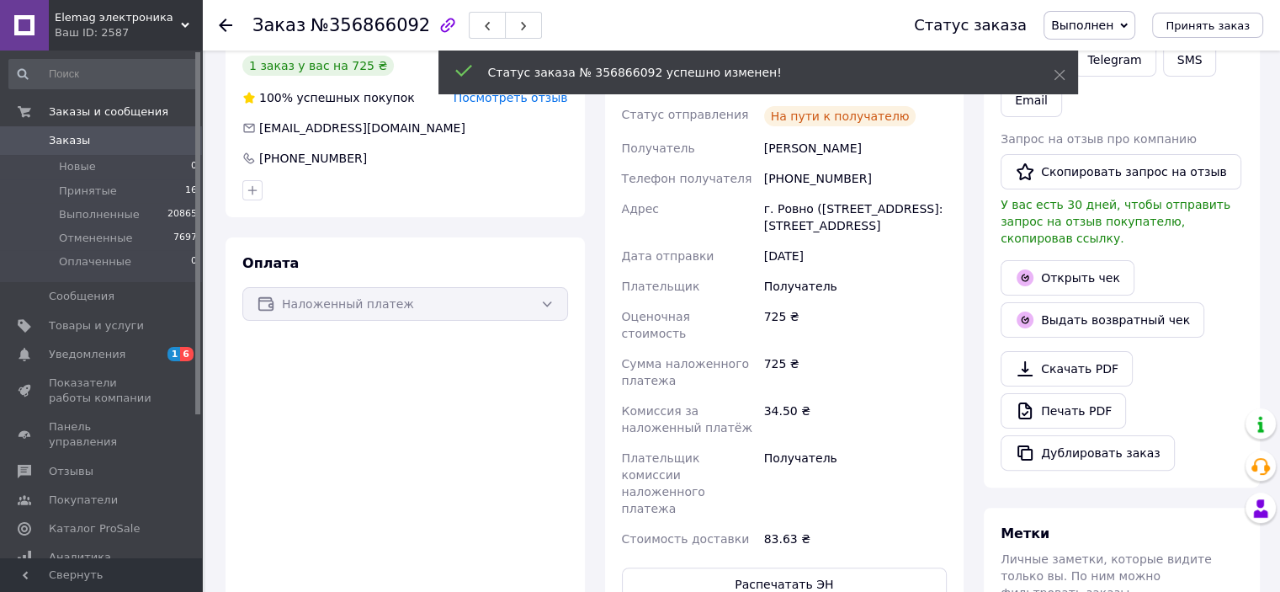
click at [58, 141] on span "Заказы" at bounding box center [69, 140] width 41 height 15
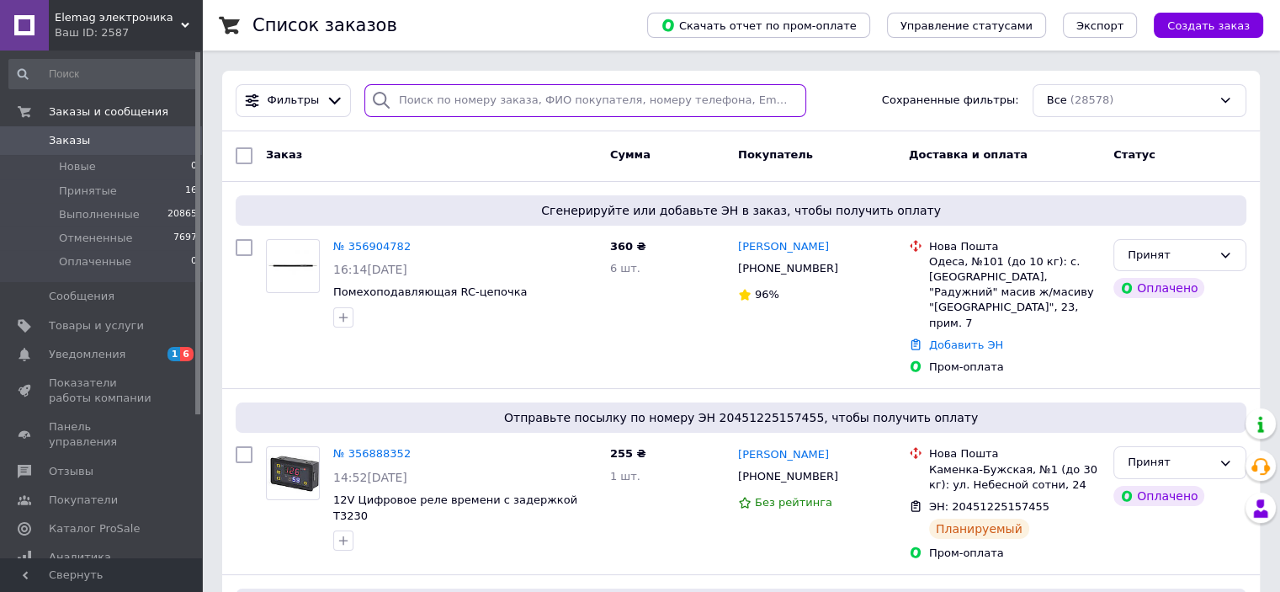
click at [437, 103] on input "search" at bounding box center [585, 100] width 442 height 33
paste input "356865197"
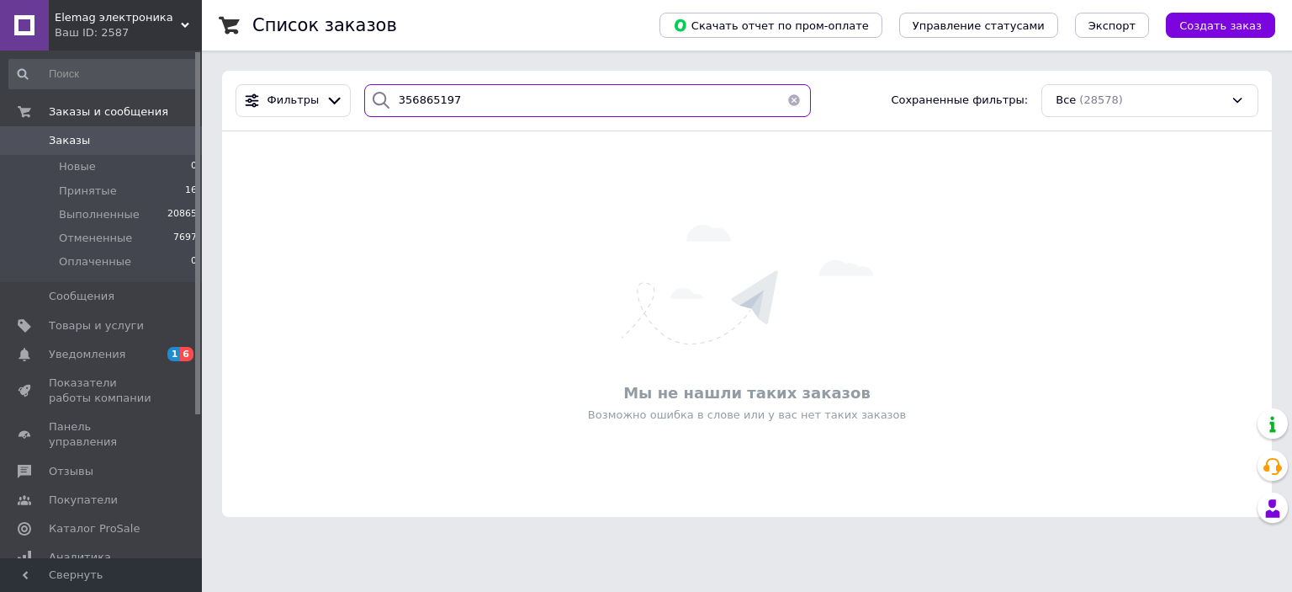
type input "356865197"
drag, startPoint x: 456, startPoint y: 96, endPoint x: 373, endPoint y: 89, distance: 83.6
click at [373, 89] on div "356865197" at bounding box center [588, 100] width 448 height 33
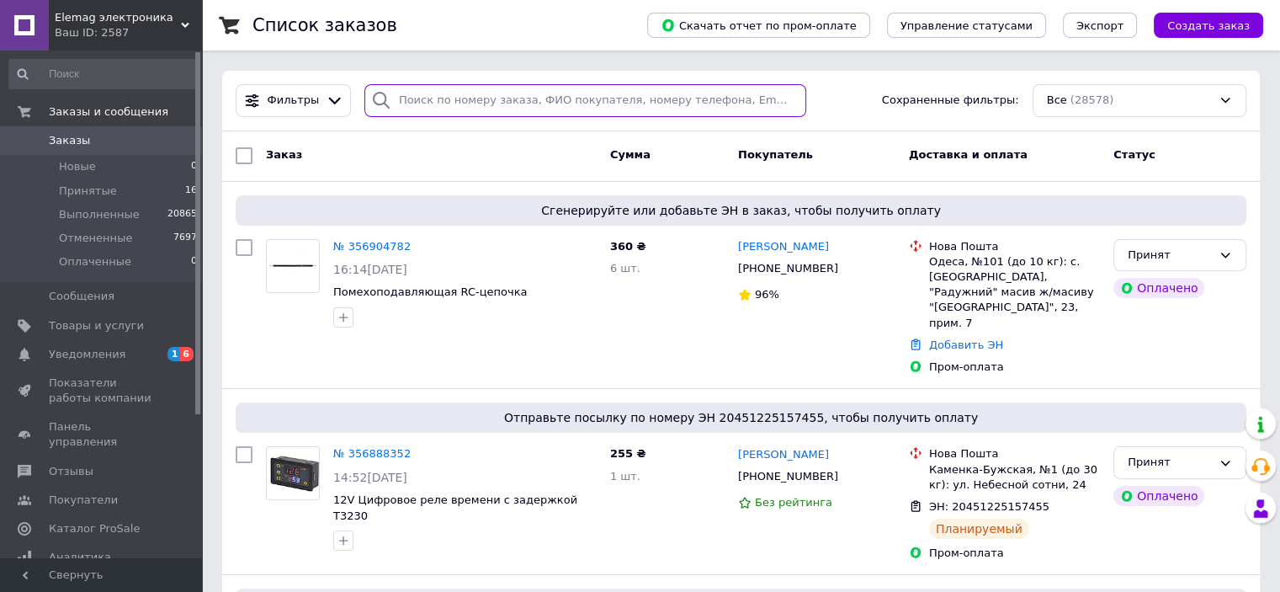
paste input "356847658"
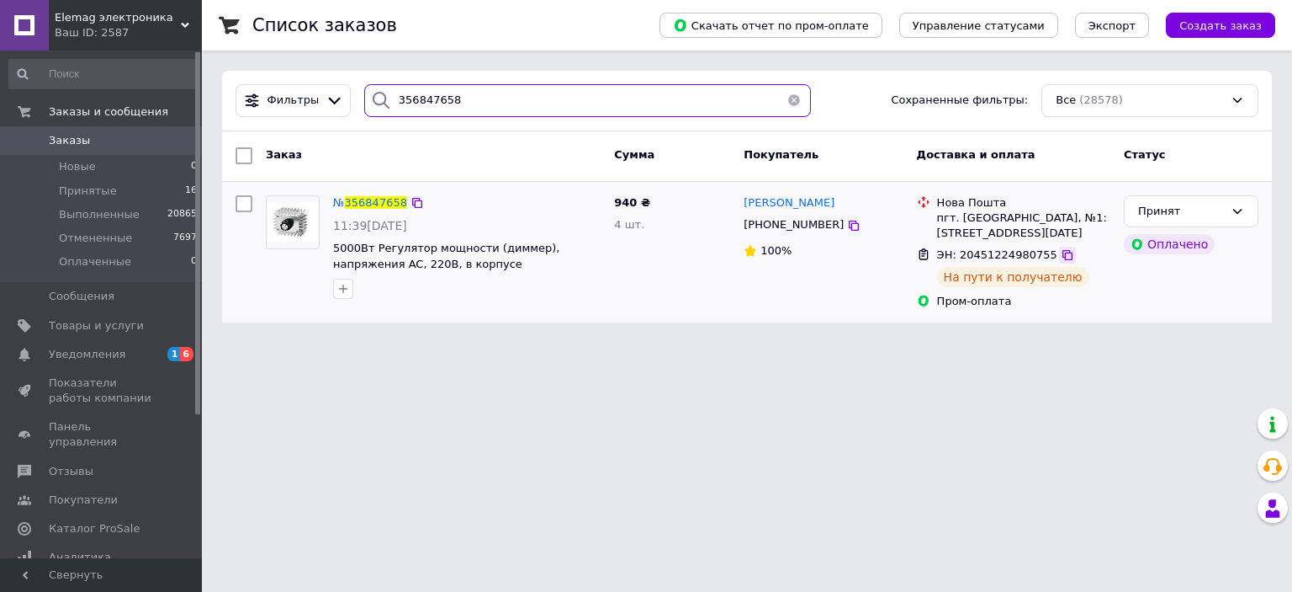
type input "356847658"
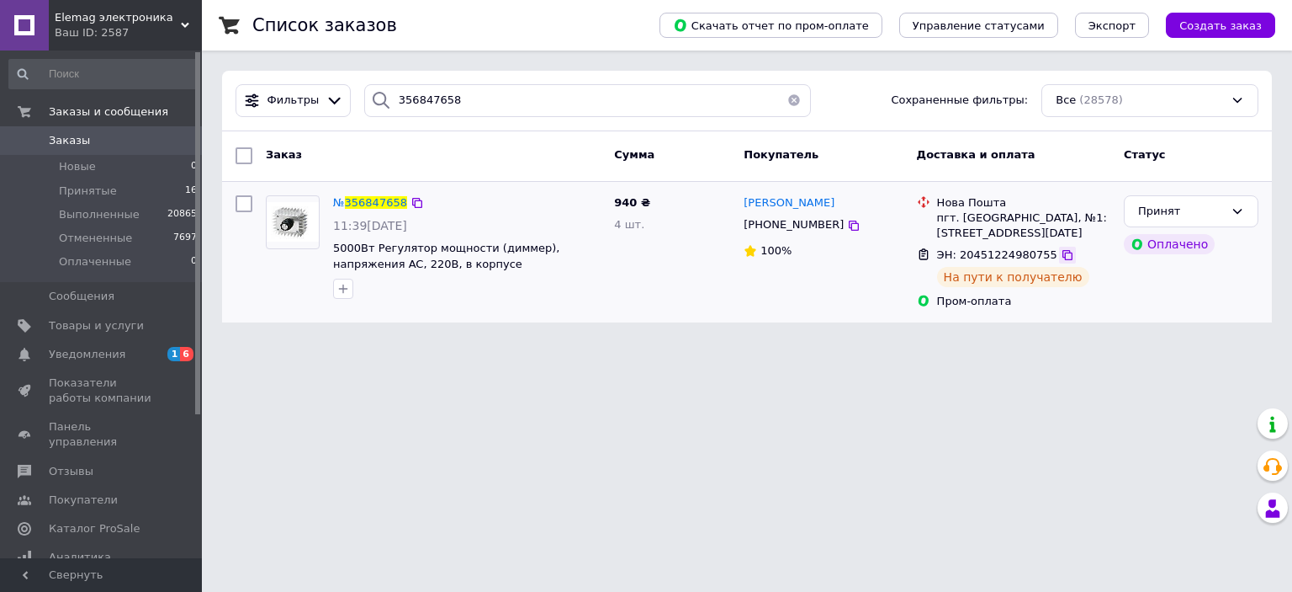
click at [1063, 250] on icon at bounding box center [1068, 255] width 10 height 10
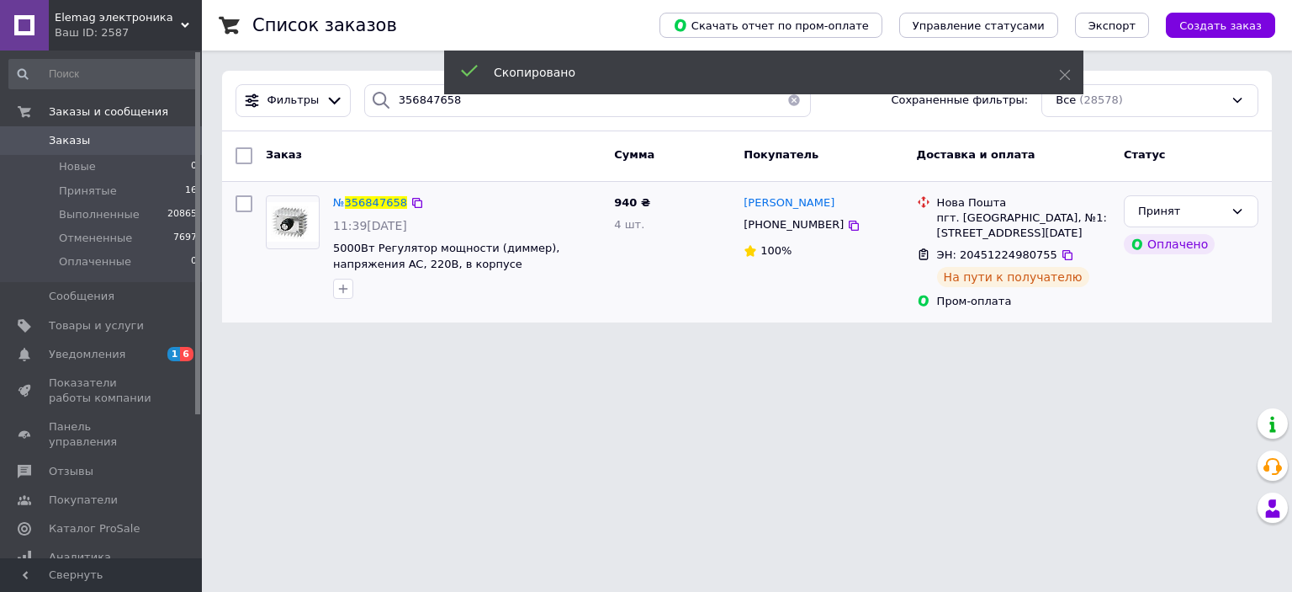
click at [293, 215] on img at bounding box center [293, 222] width 52 height 40
